Goal: Information Seeking & Learning: Learn about a topic

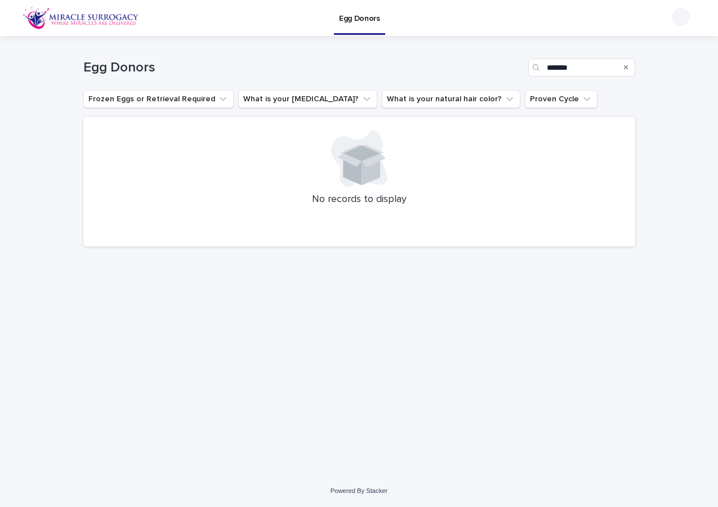
click at [351, 15] on p "Egg Donors" at bounding box center [359, 12] width 41 height 24
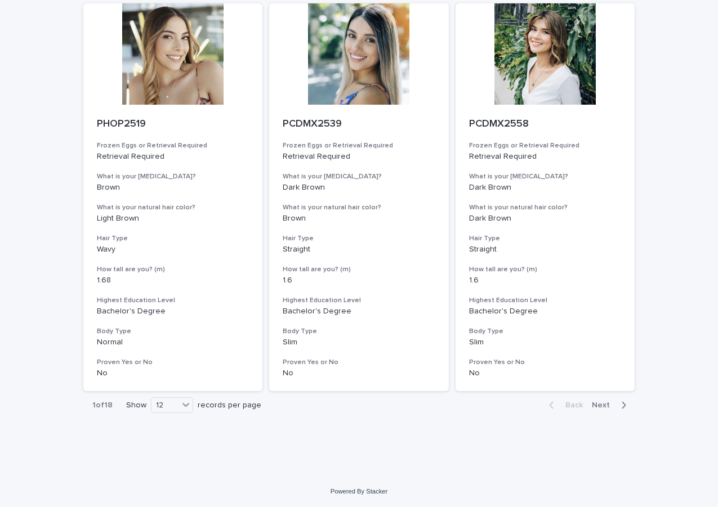
scroll to position [1300, 0]
click at [173, 405] on div "12" at bounding box center [165, 405] width 27 height 12
click at [177, 445] on div "36" at bounding box center [168, 447] width 41 height 14
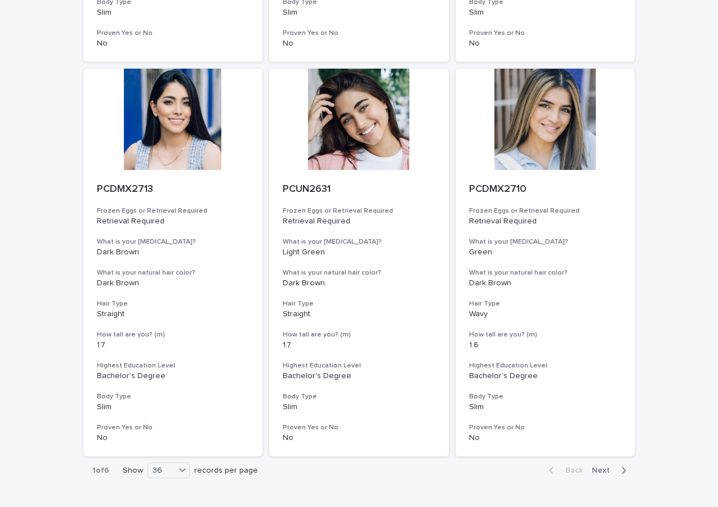
scroll to position [4462, 0]
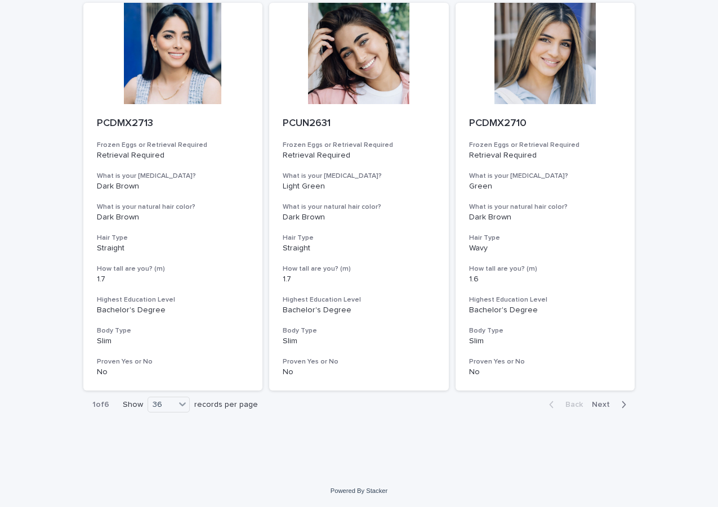
click at [601, 406] on span "Next" at bounding box center [604, 405] width 25 height 8
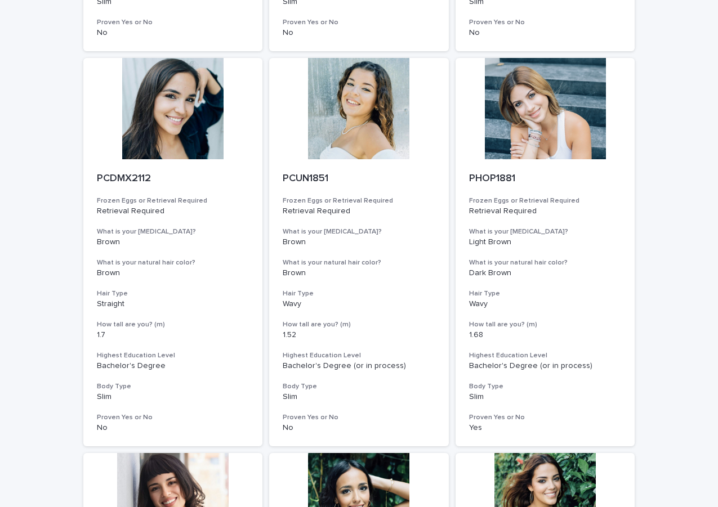
scroll to position [4462, 0]
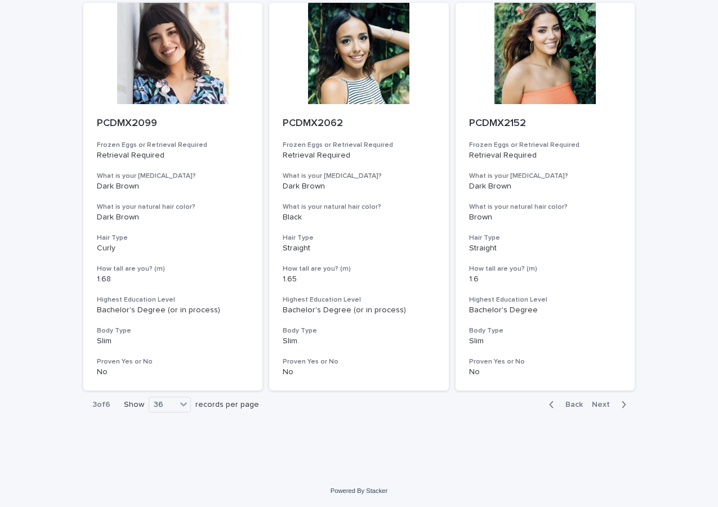
click at [549, 406] on icon "button" at bounding box center [551, 405] width 5 height 10
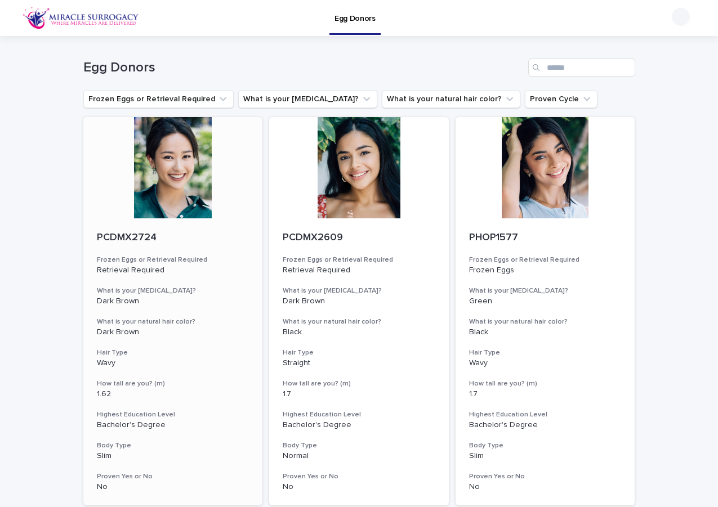
click at [172, 197] on div at bounding box center [173, 167] width 180 height 101
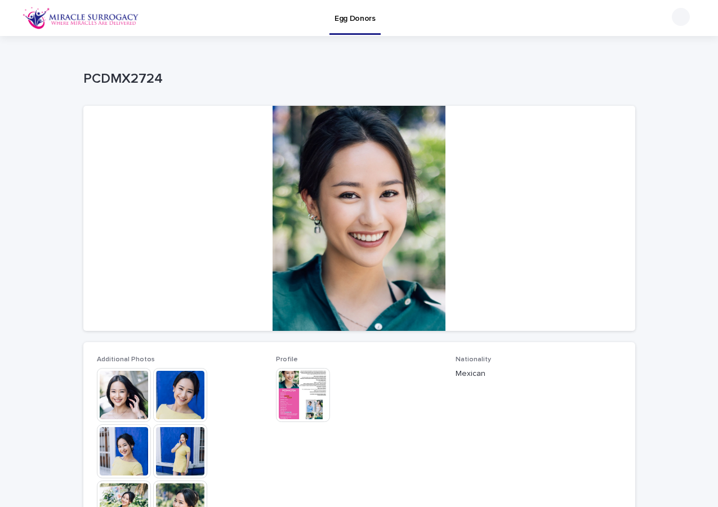
click at [49, 231] on div "Loading... Saving… Loading... Saving… PCDMX2724 PCDMX2724 Sorry, there was an e…" at bounding box center [359, 458] width 718 height 845
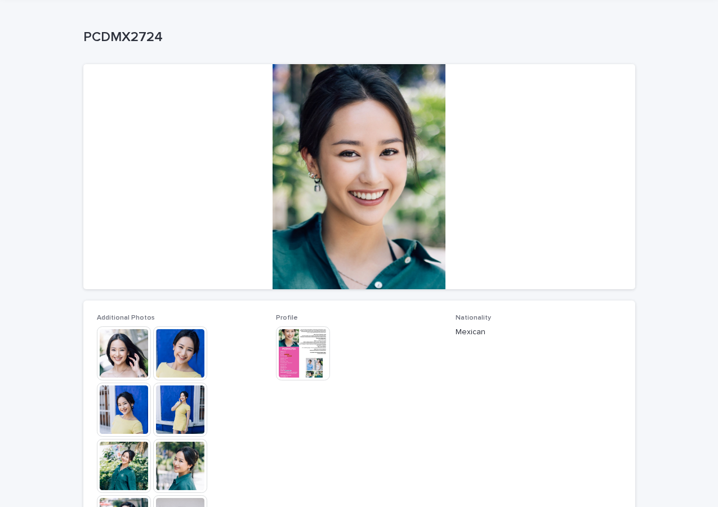
scroll to position [225, 0]
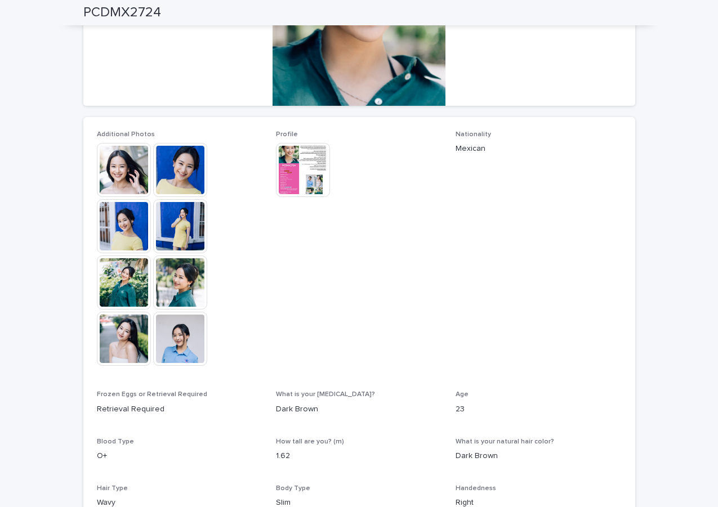
click at [168, 224] on img at bounding box center [180, 226] width 54 height 54
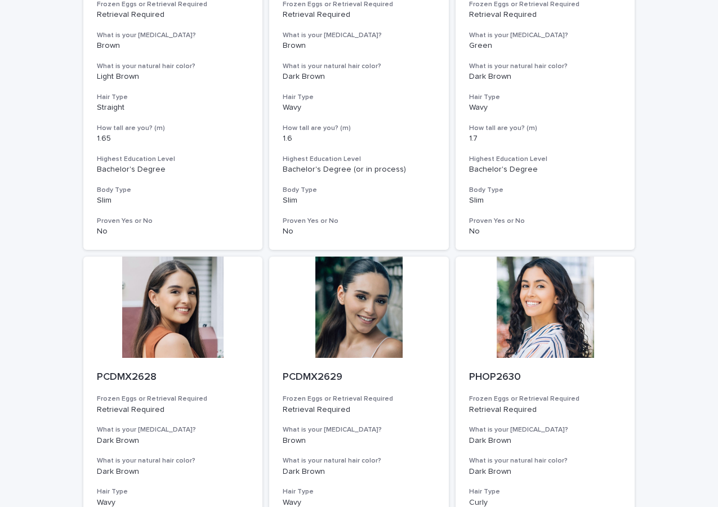
scroll to position [1300, 0]
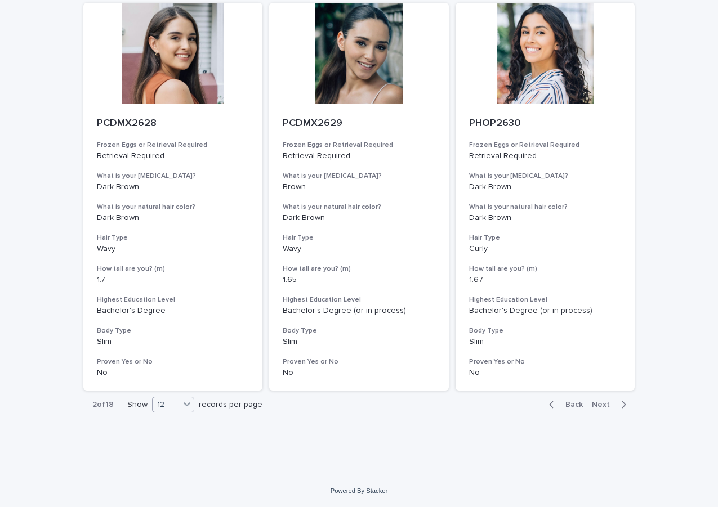
click at [176, 407] on div "12" at bounding box center [166, 405] width 27 height 12
click at [171, 450] on div "36" at bounding box center [169, 447] width 41 height 14
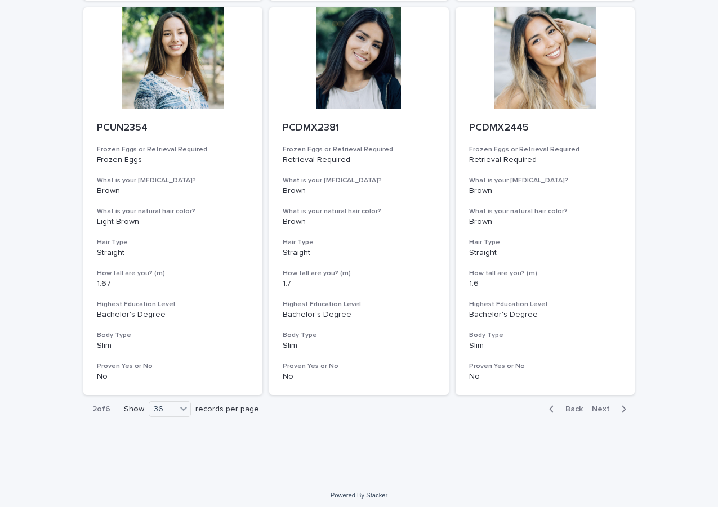
scroll to position [4462, 0]
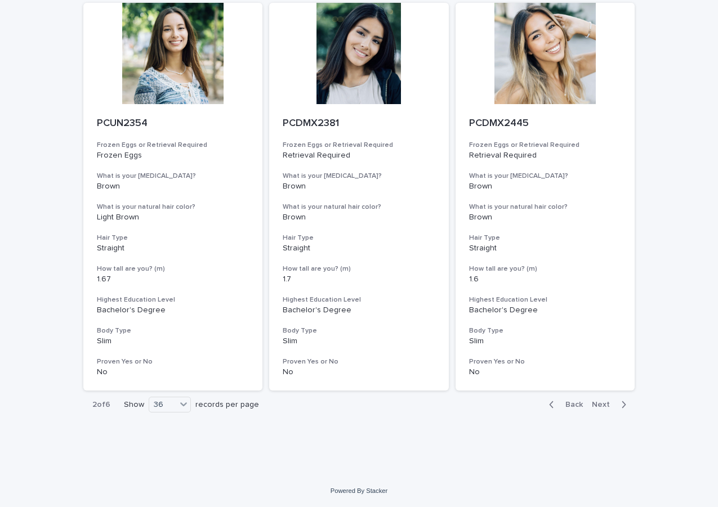
click at [594, 403] on span "Next" at bounding box center [604, 405] width 25 height 8
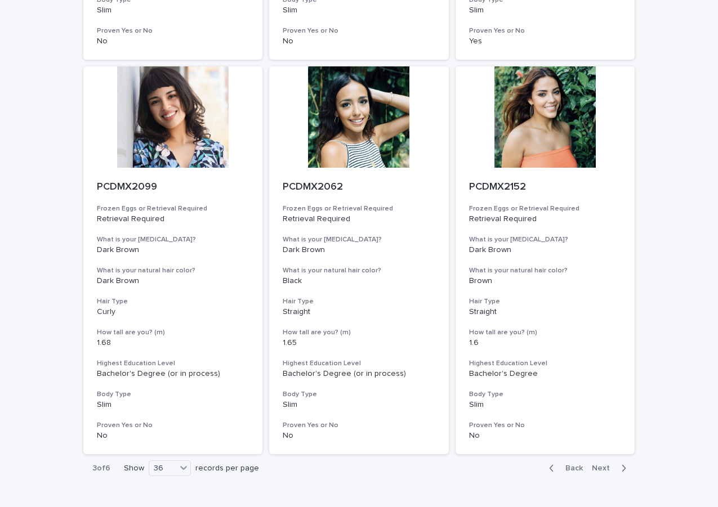
scroll to position [4462, 0]
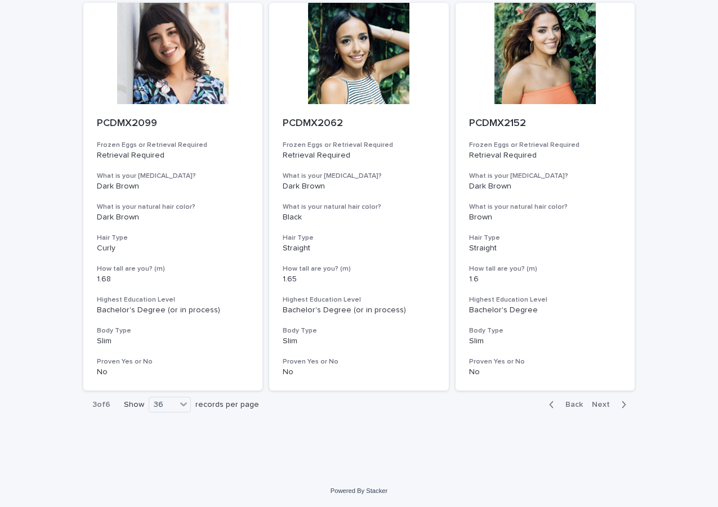
click at [595, 408] on span "Next" at bounding box center [604, 405] width 25 height 8
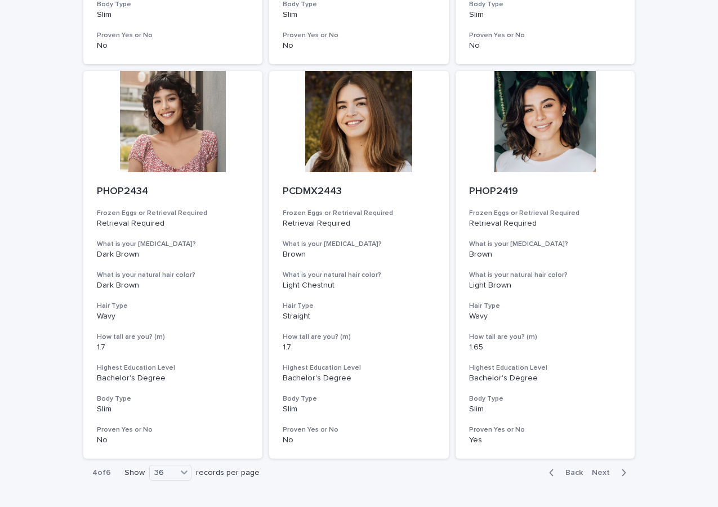
click at [593, 471] on span "Next" at bounding box center [604, 473] width 25 height 8
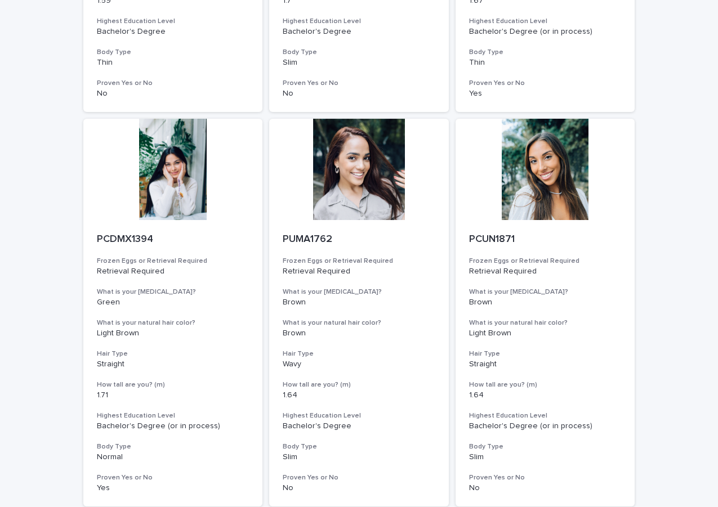
scroll to position [4462, 0]
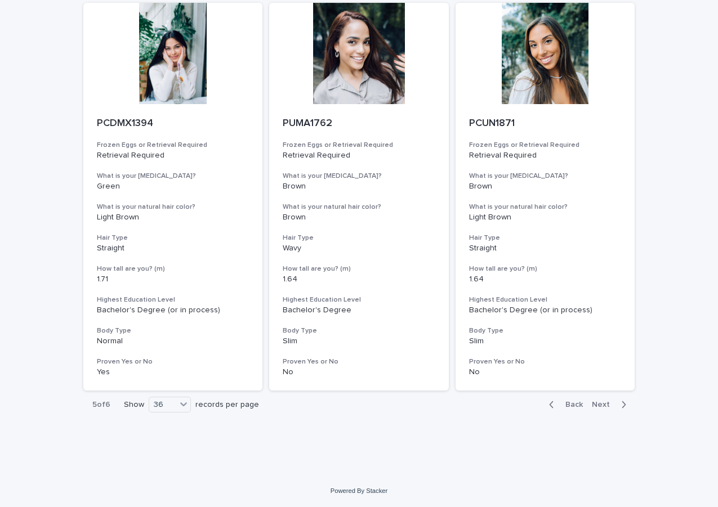
click at [602, 404] on span "Next" at bounding box center [604, 405] width 25 height 8
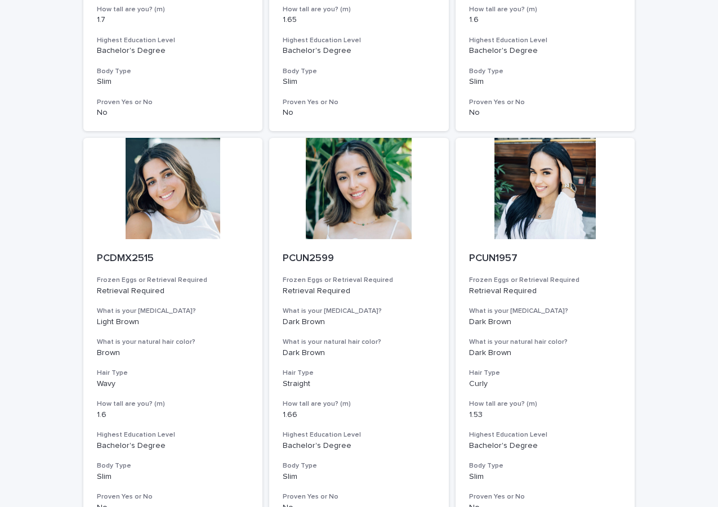
scroll to position [1183, 0]
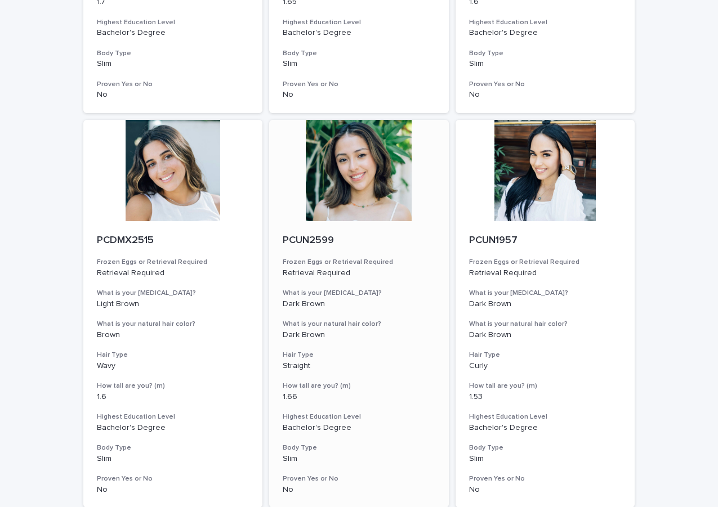
click at [316, 158] on div at bounding box center [359, 170] width 180 height 101
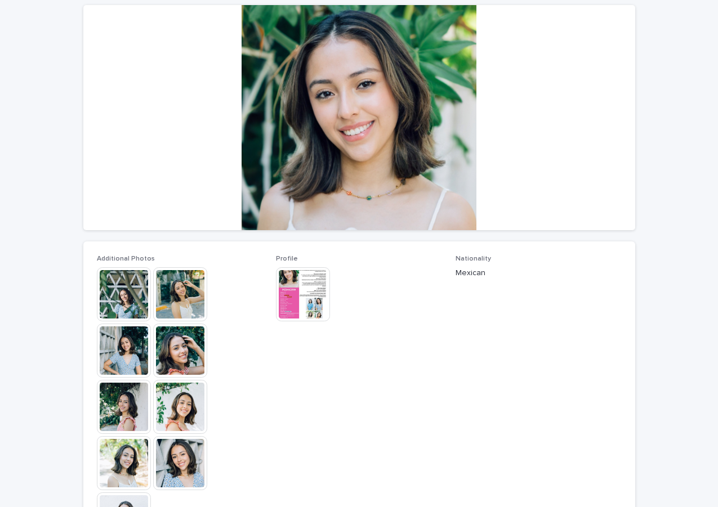
scroll to position [113, 0]
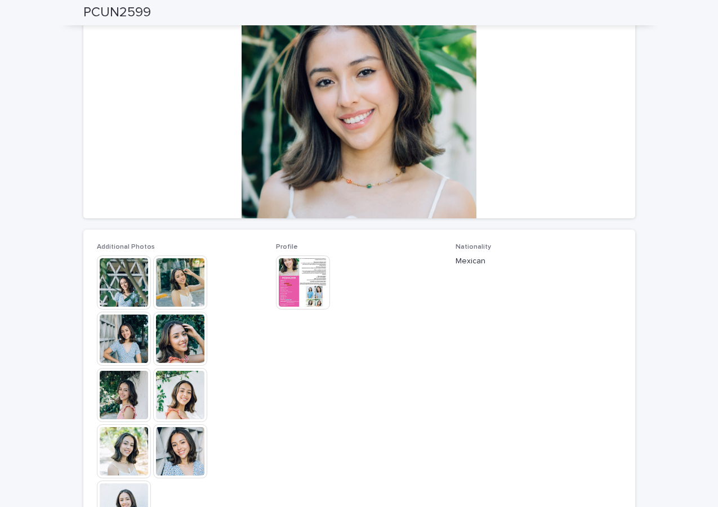
click at [123, 283] on img at bounding box center [124, 283] width 54 height 54
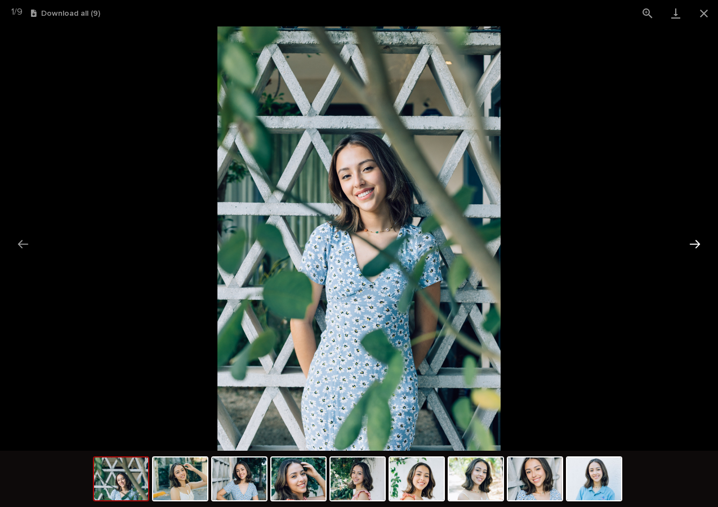
click at [693, 242] on button "Next slide" at bounding box center [695, 244] width 24 height 22
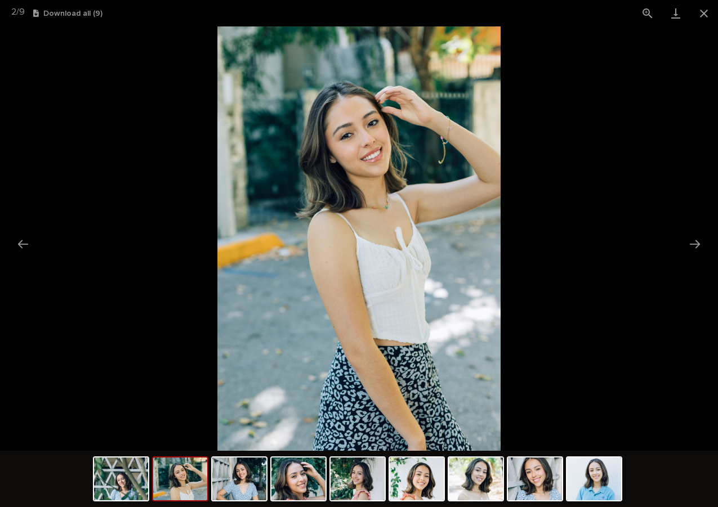
click at [394, 139] on img at bounding box center [358, 238] width 283 height 425
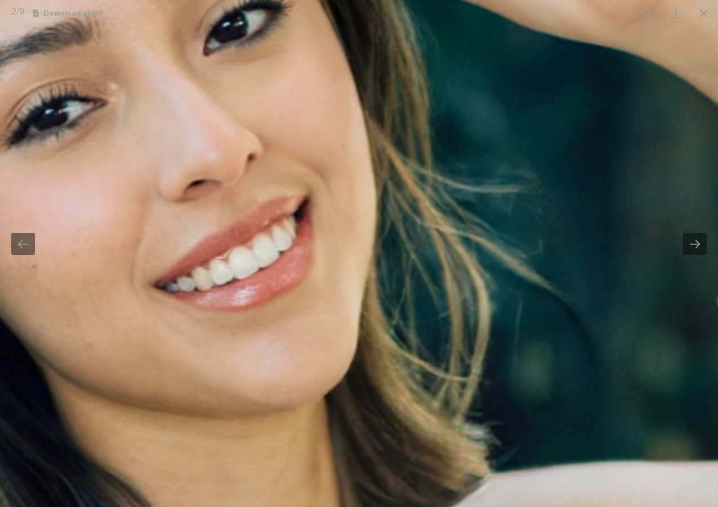
drag, startPoint x: 394, startPoint y: 139, endPoint x: 425, endPoint y: 181, distance: 52.4
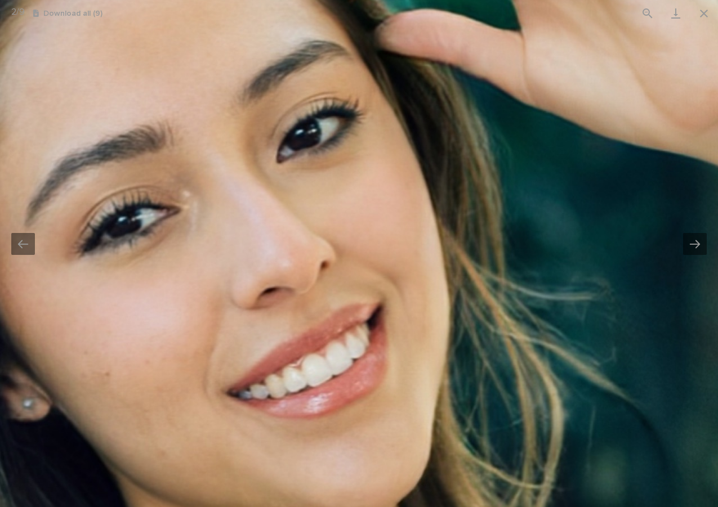
drag, startPoint x: 425, startPoint y: 181, endPoint x: 469, endPoint y: 248, distance: 80.9
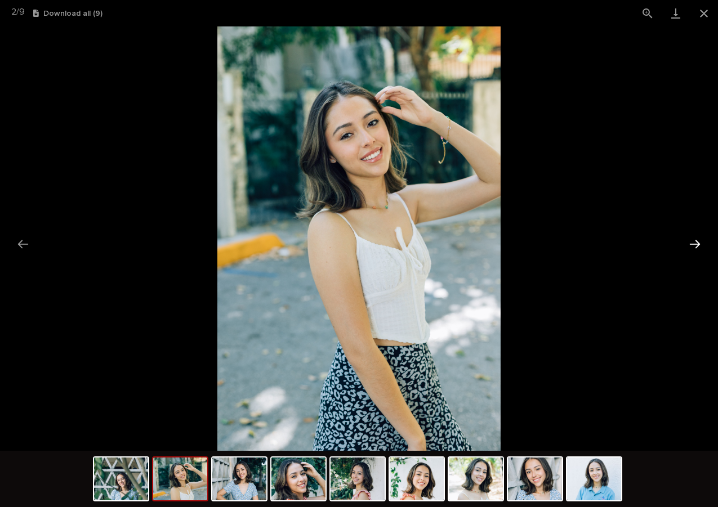
click at [692, 244] on button "Next slide" at bounding box center [695, 244] width 24 height 22
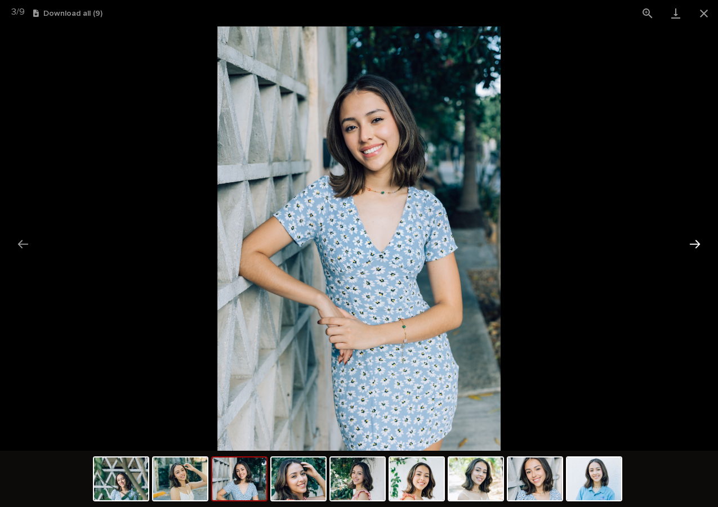
click at [692, 244] on button "Next slide" at bounding box center [695, 244] width 24 height 22
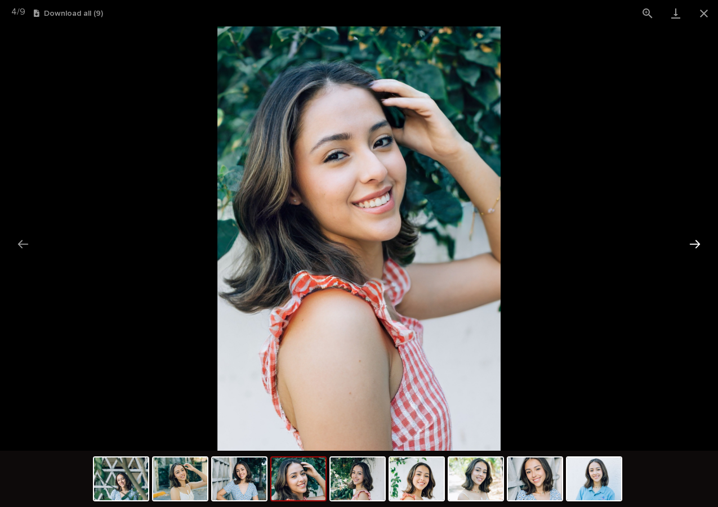
click at [692, 244] on button "Next slide" at bounding box center [695, 244] width 24 height 22
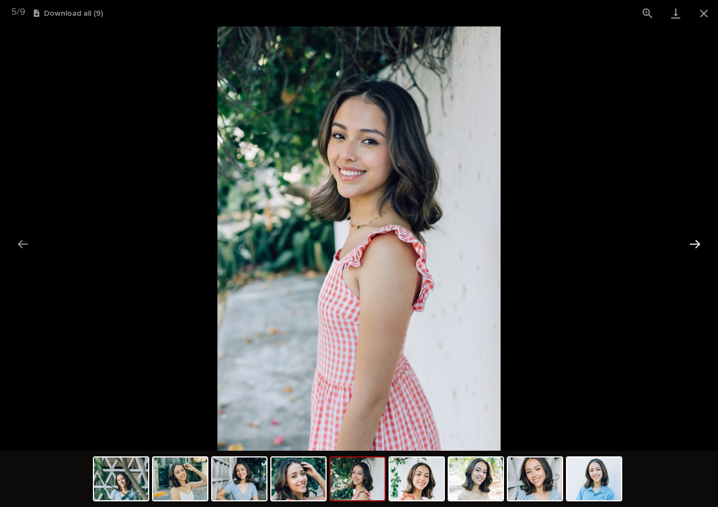
click at [692, 243] on button "Next slide" at bounding box center [695, 244] width 24 height 22
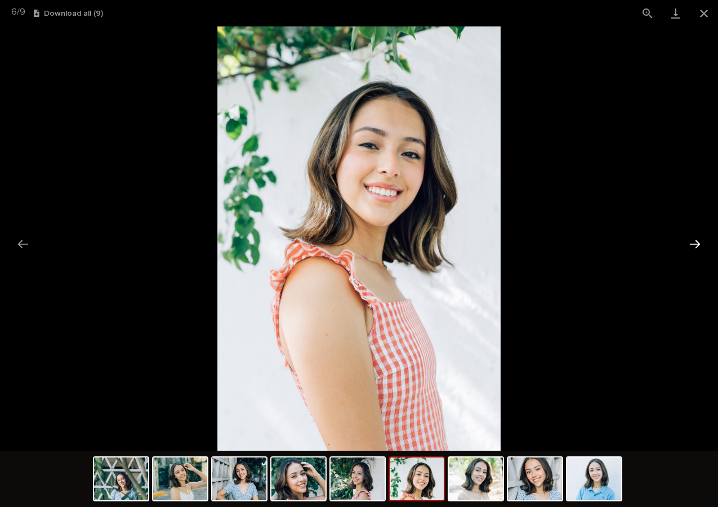
click at [692, 243] on button "Next slide" at bounding box center [695, 244] width 24 height 22
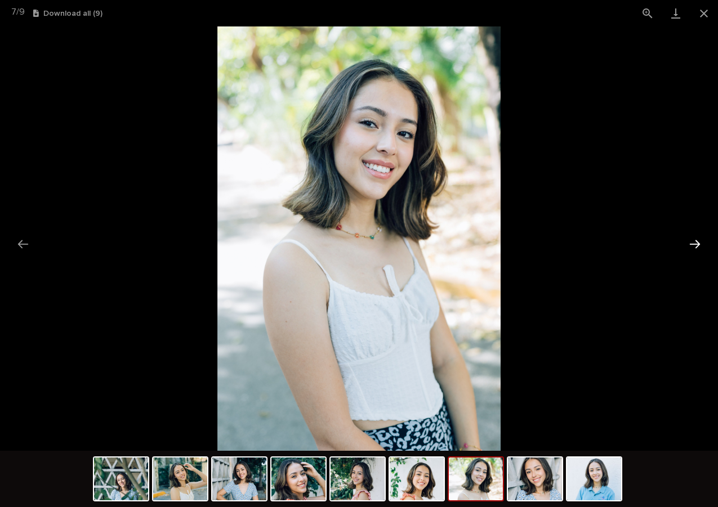
click at [692, 243] on button "Next slide" at bounding box center [695, 244] width 24 height 22
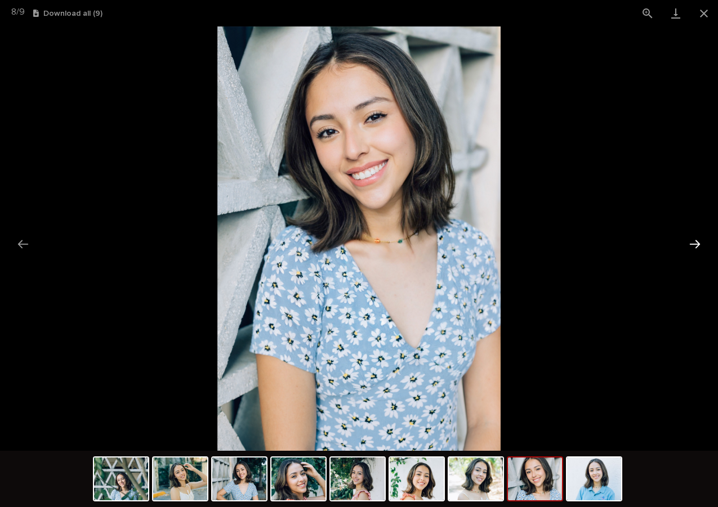
click at [692, 243] on button "Next slide" at bounding box center [695, 244] width 24 height 22
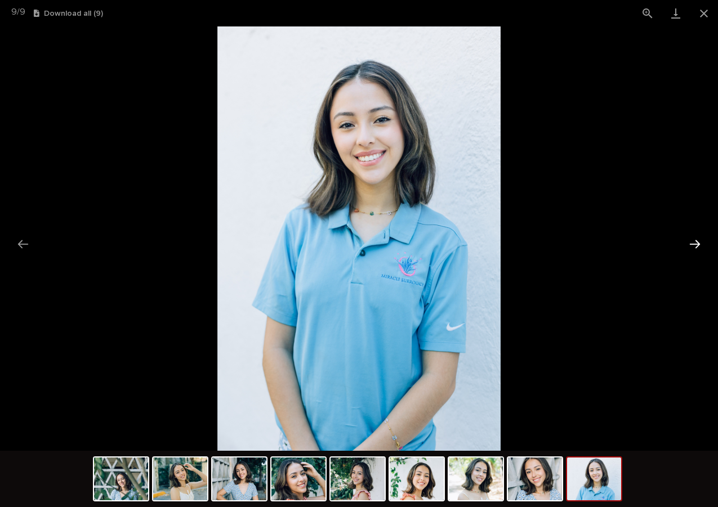
click at [692, 243] on button "Next slide" at bounding box center [695, 244] width 24 height 22
